Goal: Use online tool/utility

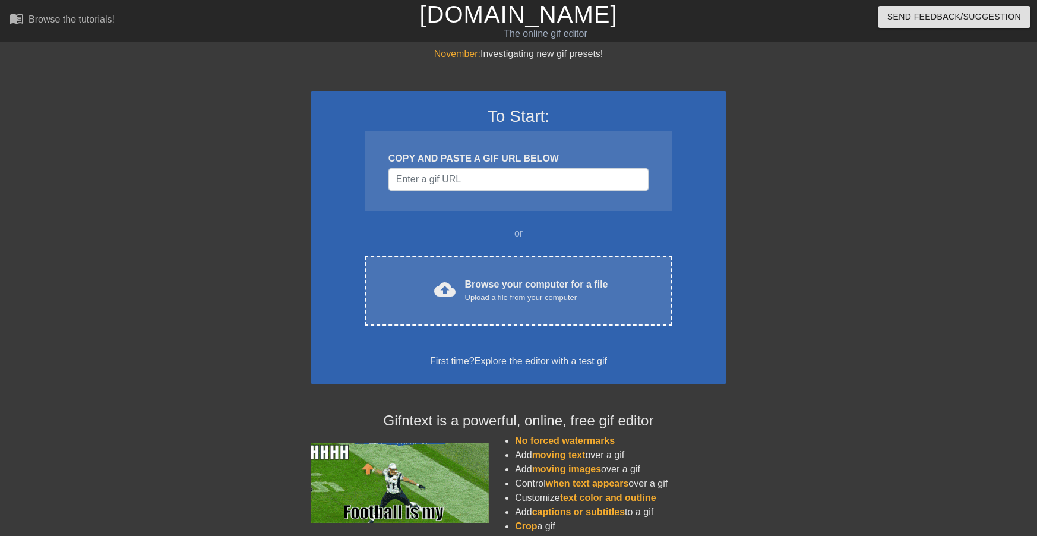
click at [746, 234] on div at bounding box center [830, 225] width 178 height 357
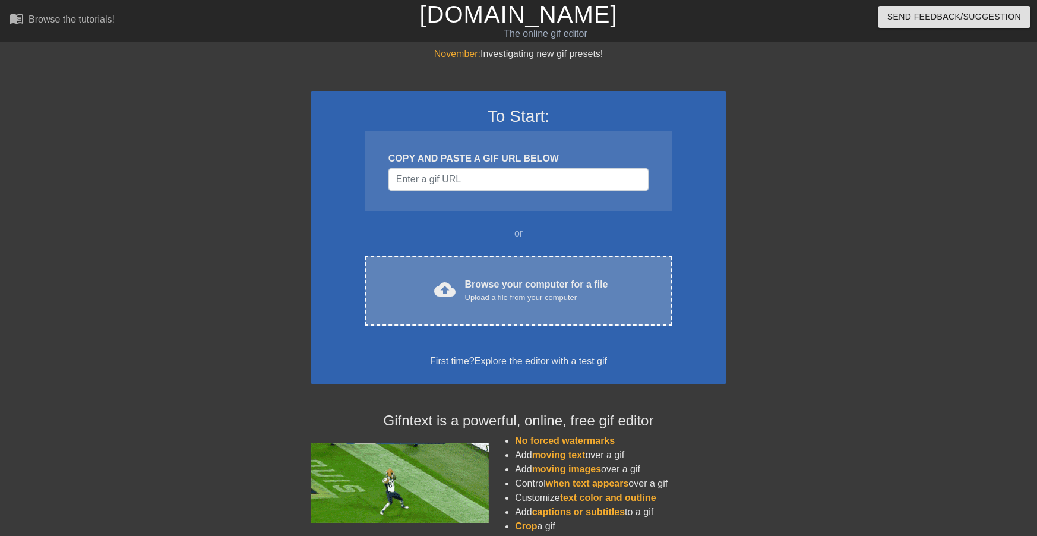
click at [503, 282] on div "Browse your computer for a file Upload a file from your computer" at bounding box center [536, 290] width 143 height 26
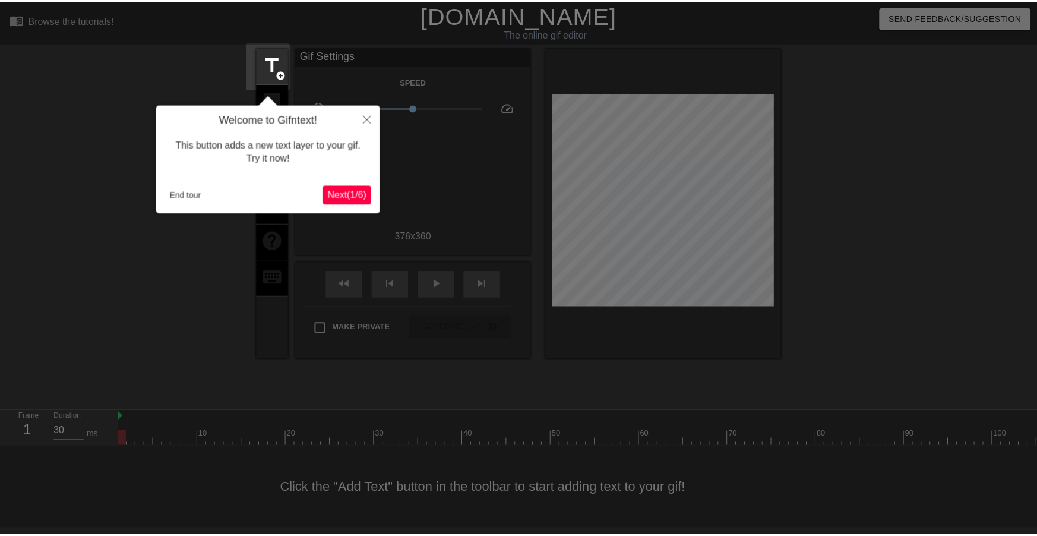
scroll to position [2, 0]
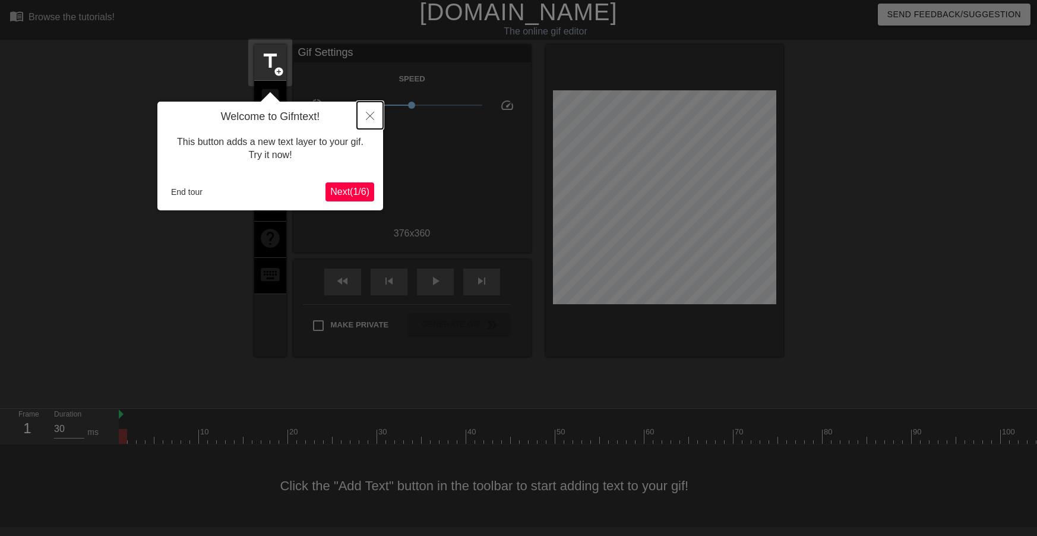
click at [370, 118] on icon "Close" at bounding box center [370, 116] width 8 height 8
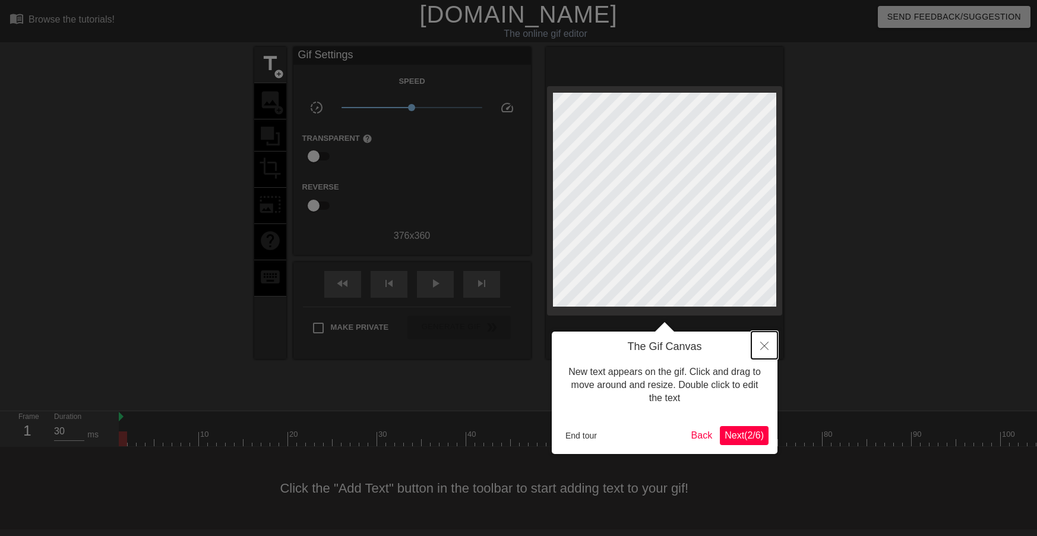
click at [769, 343] on button "Close" at bounding box center [765, 345] width 26 height 27
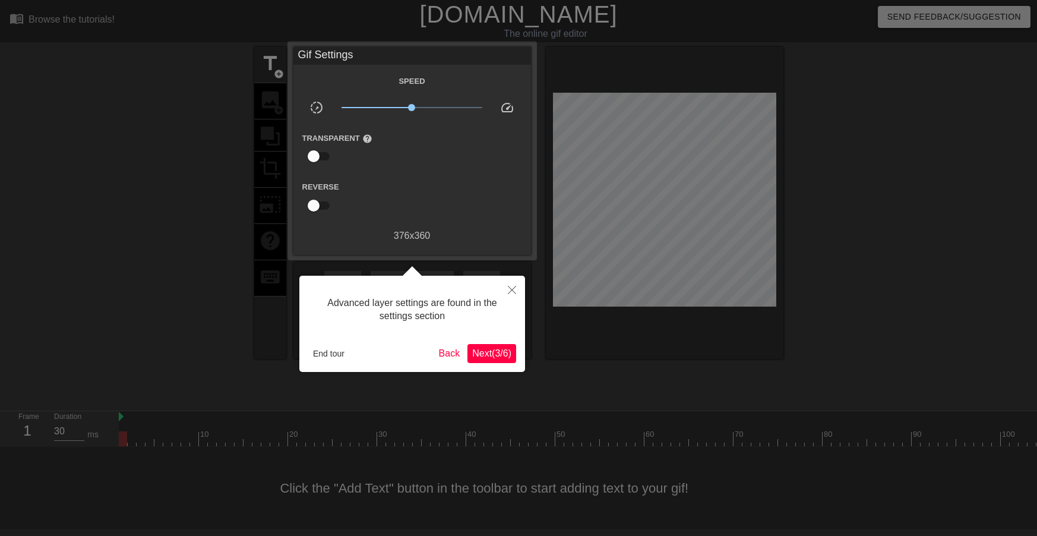
scroll to position [2, 0]
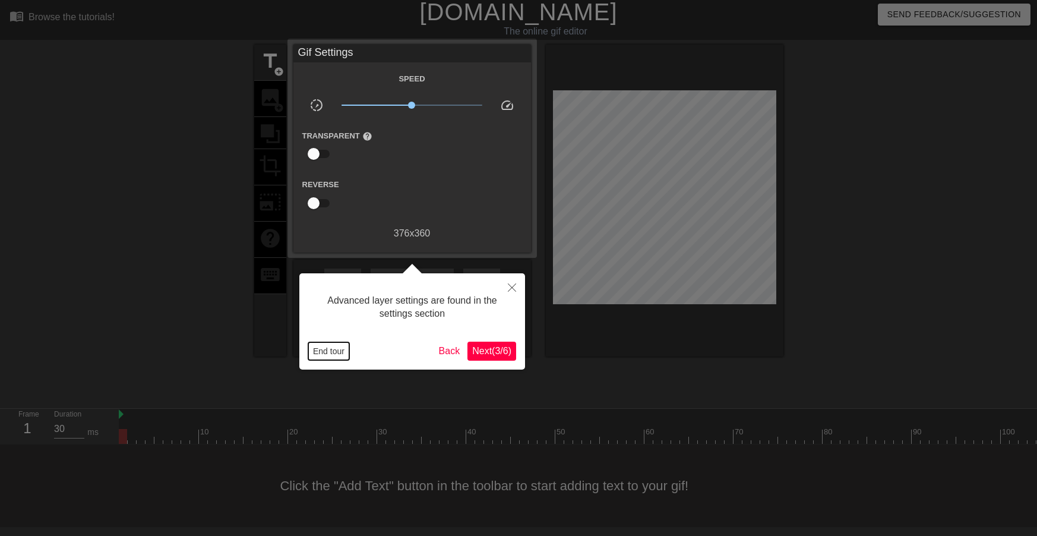
click at [322, 355] on button "End tour" at bounding box center [328, 351] width 41 height 18
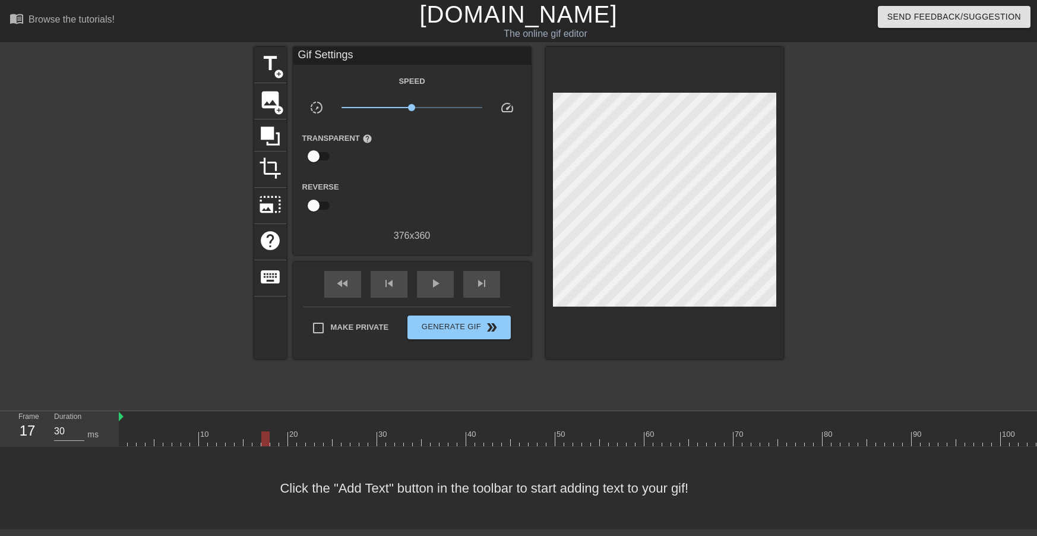
drag, startPoint x: 124, startPoint y: 437, endPoint x: 267, endPoint y: 443, distance: 143.9
click at [267, 443] on div at bounding box center [265, 438] width 8 height 15
click at [437, 280] on span "play_arrow" at bounding box center [435, 283] width 14 height 14
click at [437, 280] on span "pause" at bounding box center [435, 283] width 14 height 14
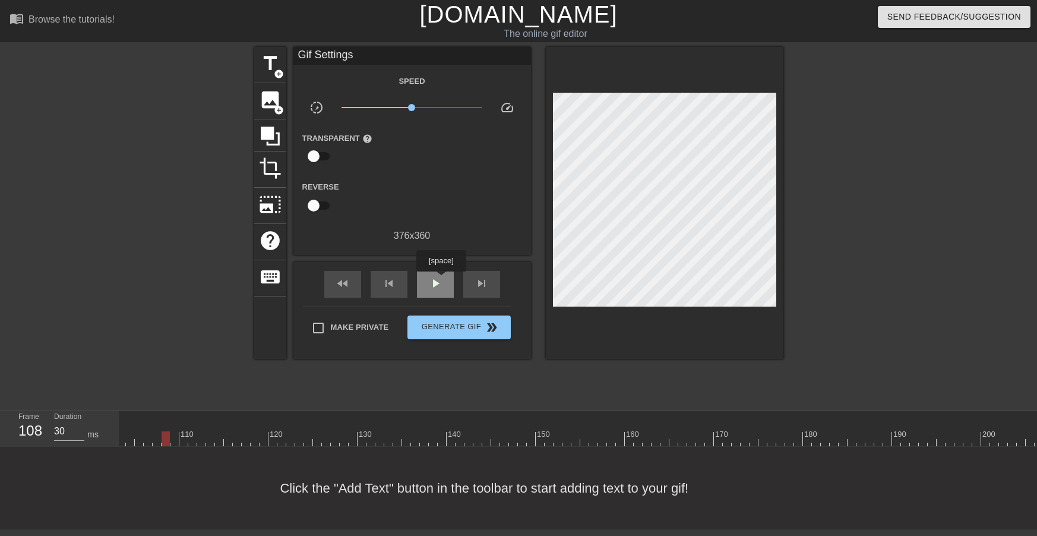
click at [440, 280] on span "play_arrow" at bounding box center [435, 283] width 14 height 14
click at [431, 288] on div "pause" at bounding box center [435, 284] width 37 height 27
drag, startPoint x: 713, startPoint y: 436, endPoint x: 428, endPoint y: 437, distance: 285.2
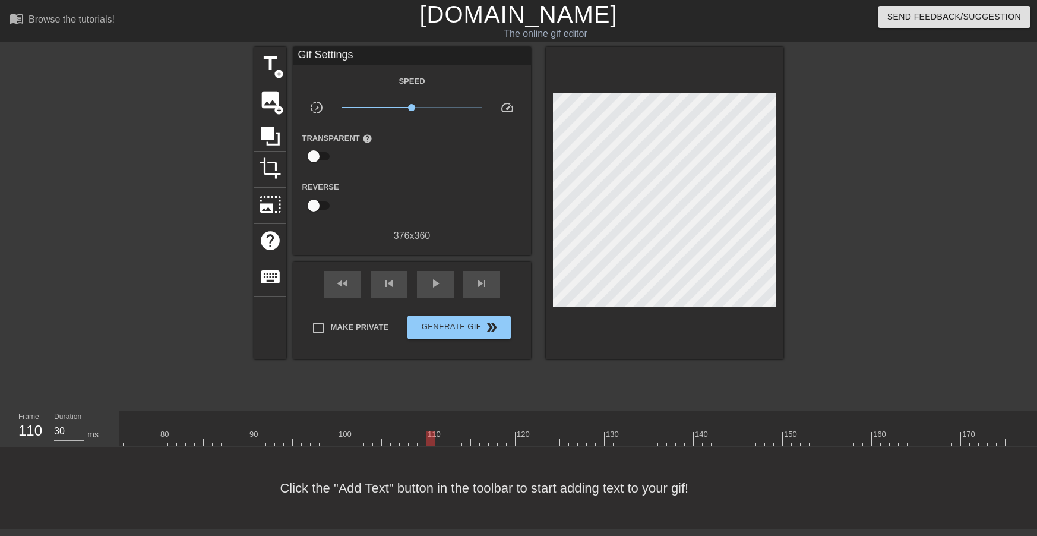
click at [428, 437] on div at bounding box center [431, 438] width 8 height 15
drag, startPoint x: 427, startPoint y: 441, endPoint x: 149, endPoint y: 323, distance: 301.4
click at [149, 323] on div at bounding box center [151, 225] width 178 height 357
click at [18, 21] on span "menu_book" at bounding box center [17, 18] width 14 height 14
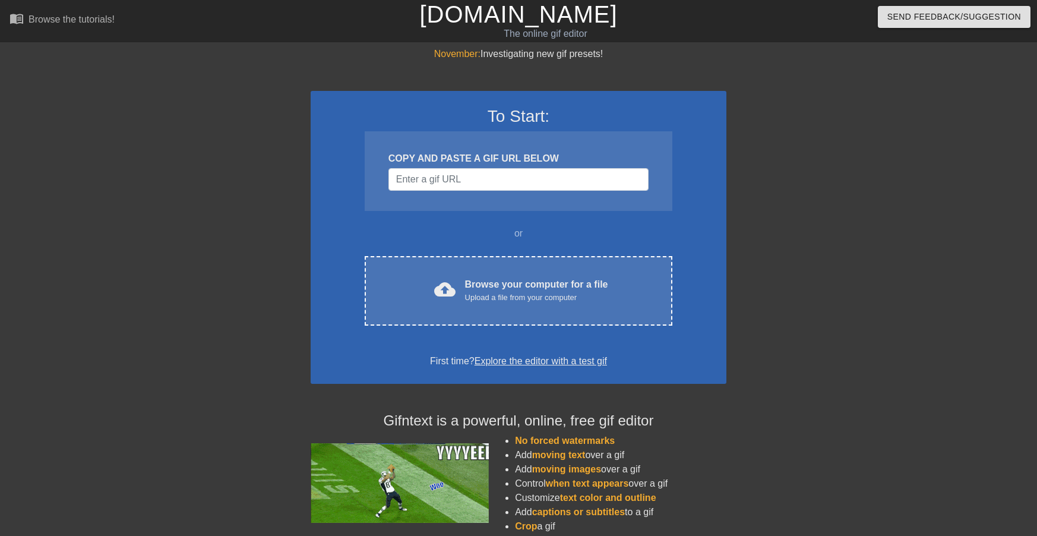
scroll to position [2, 0]
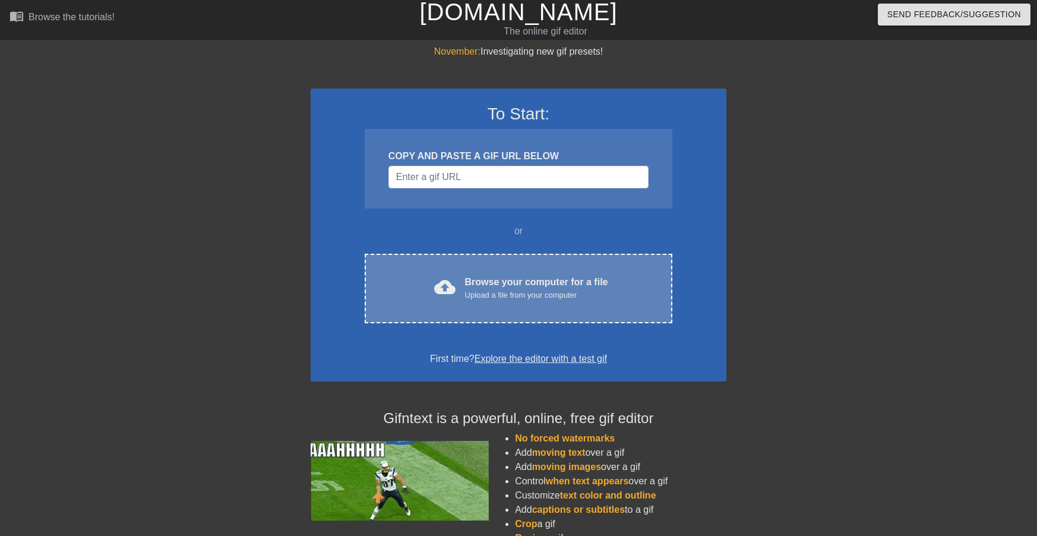
click at [510, 292] on div "Upload a file from your computer" at bounding box center [536, 295] width 143 height 12
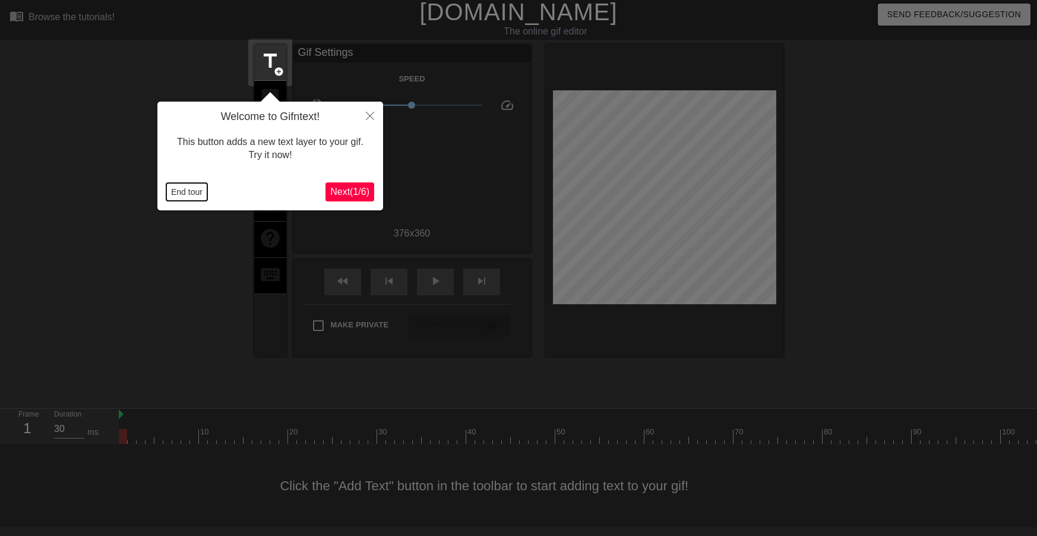
click at [184, 191] on button "End tour" at bounding box center [186, 192] width 41 height 18
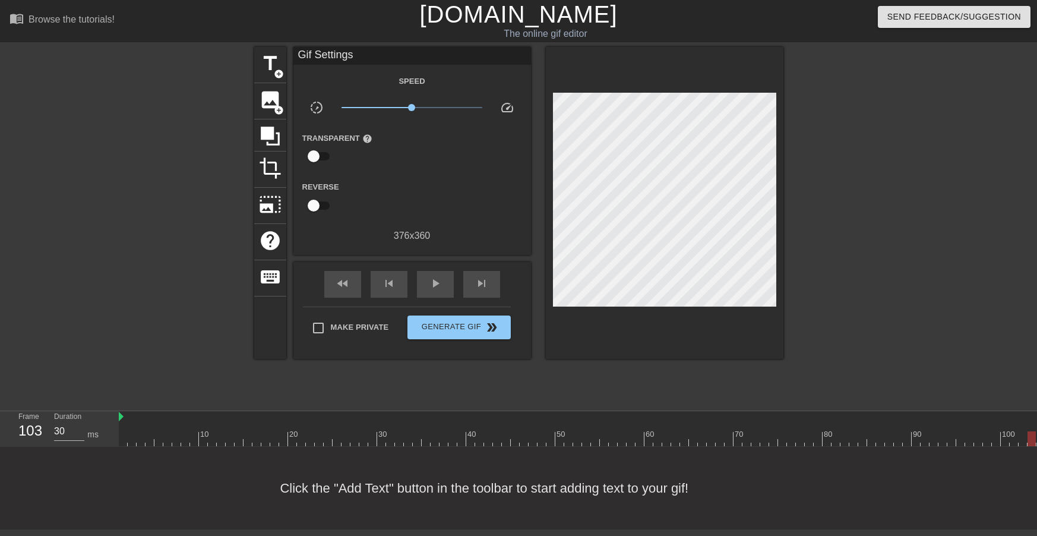
drag, startPoint x: 121, startPoint y: 437, endPoint x: 1030, endPoint y: 438, distance: 909.1
click at [1030, 438] on div at bounding box center [1032, 438] width 8 height 15
drag, startPoint x: 796, startPoint y: 434, endPoint x: 853, endPoint y: 435, distance: 57.0
click at [853, 435] on div at bounding box center [857, 438] width 8 height 15
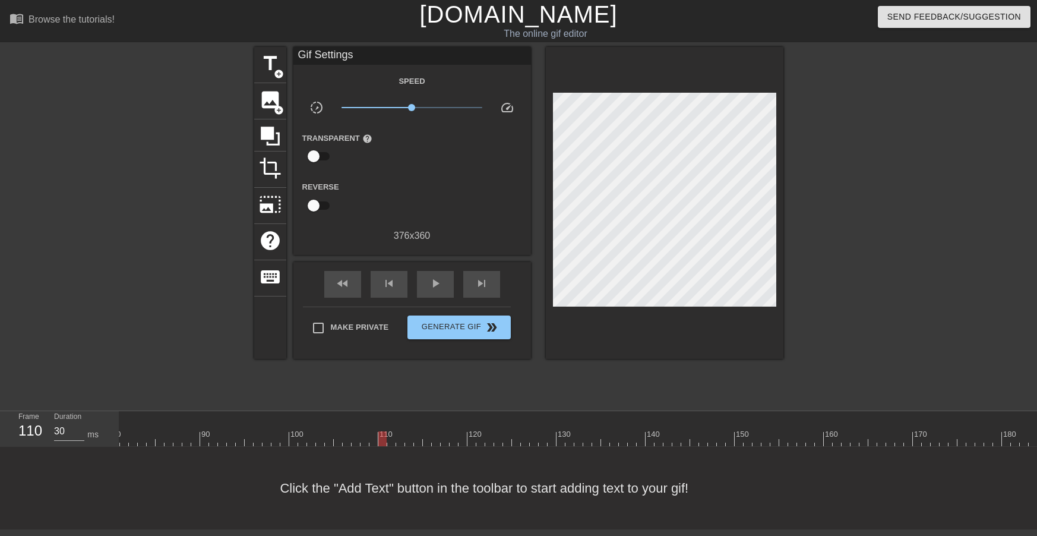
scroll to position [10, 712]
click at [435, 285] on span "play_arrow" at bounding box center [435, 283] width 14 height 14
click at [380, 437] on div at bounding box center [744, 438] width 2674 height 15
click at [383, 439] on div at bounding box center [382, 438] width 8 height 15
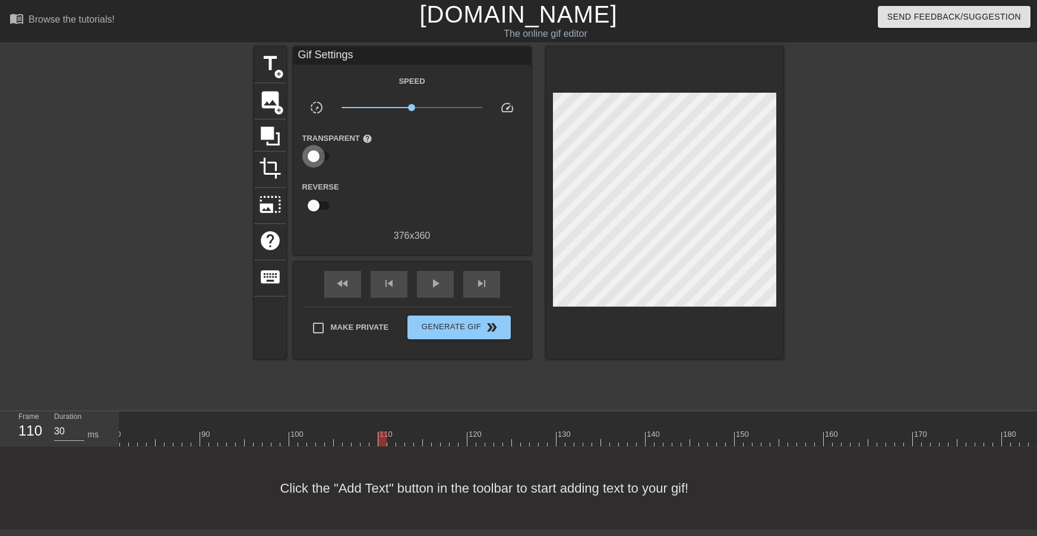
click at [320, 154] on input "checkbox" at bounding box center [314, 156] width 68 height 23
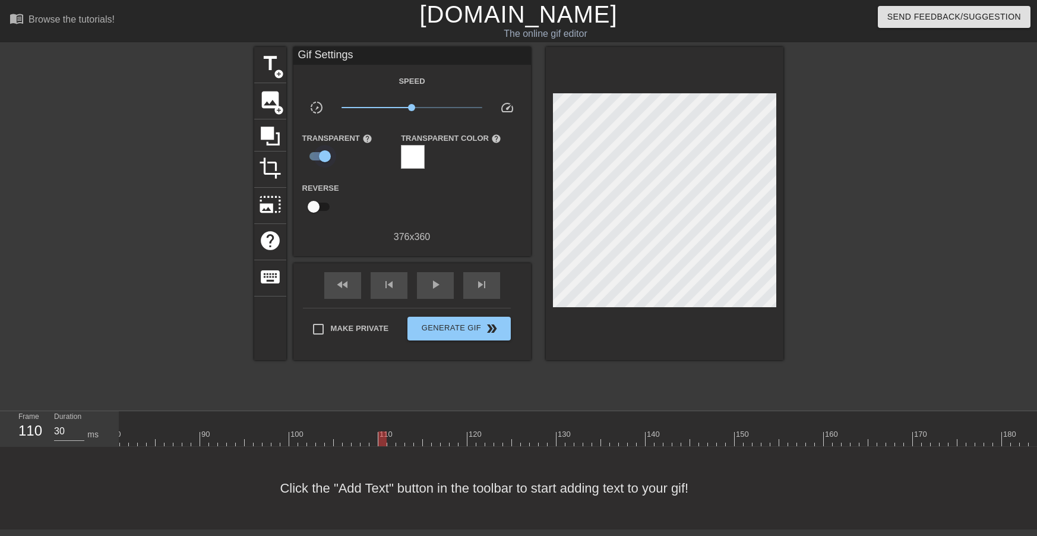
click at [314, 152] on input "checkbox" at bounding box center [325, 156] width 68 height 23
checkbox input "false"
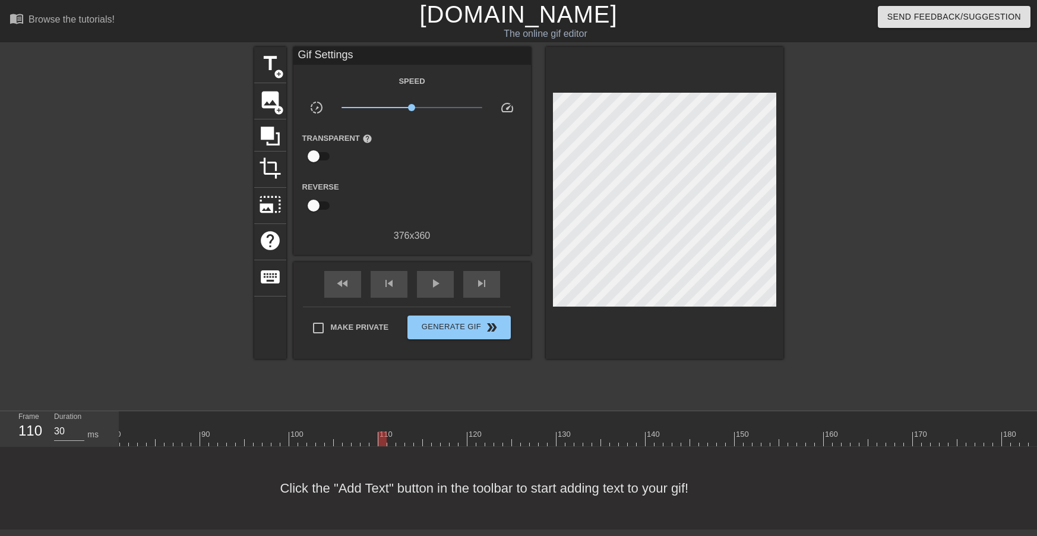
drag, startPoint x: 379, startPoint y: 437, endPoint x: 316, endPoint y: 377, distance: 87.0
click at [316, 377] on div "title add_circle image add_circle crop photo_size_select_large help keyboard Gi…" at bounding box center [518, 225] width 529 height 357
